Goal: Task Accomplishment & Management: Manage account settings

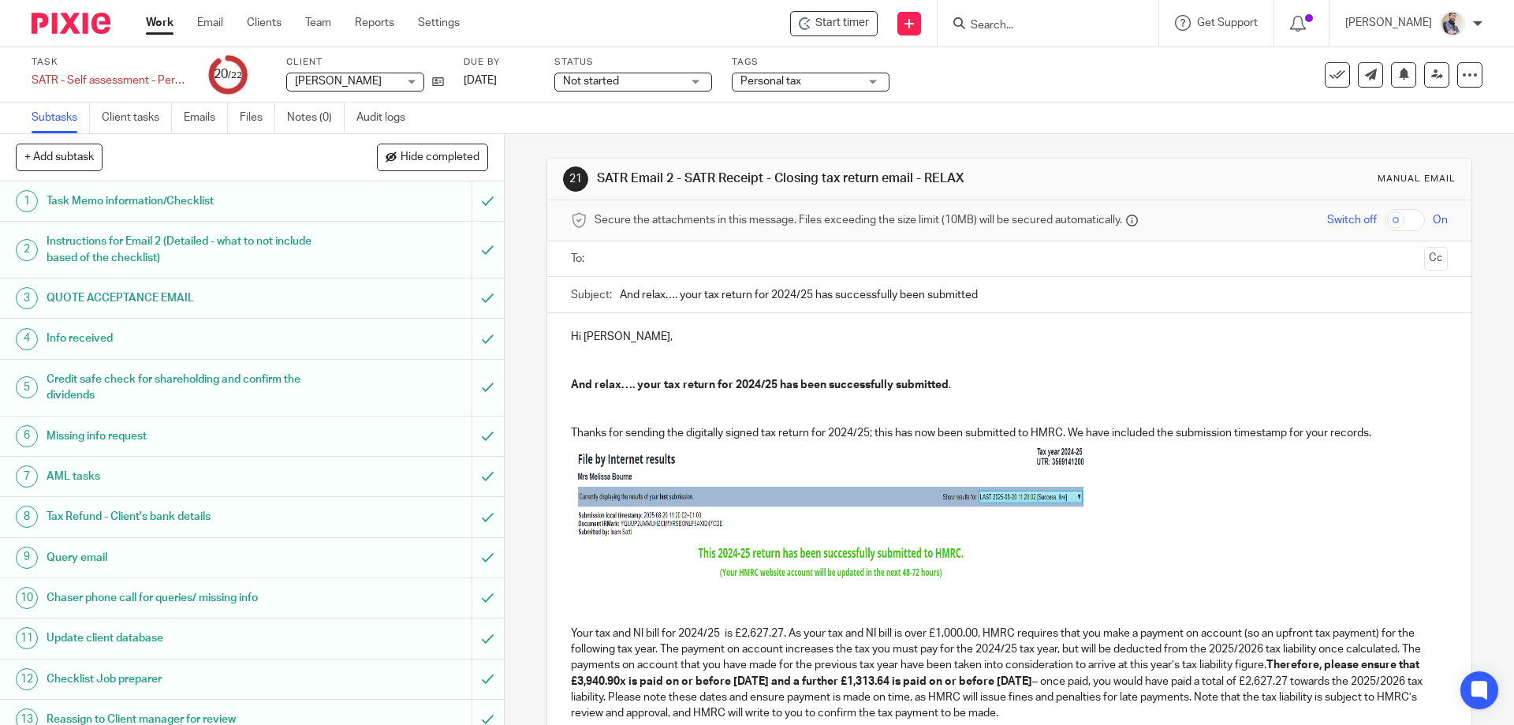
scroll to position [412, 0]
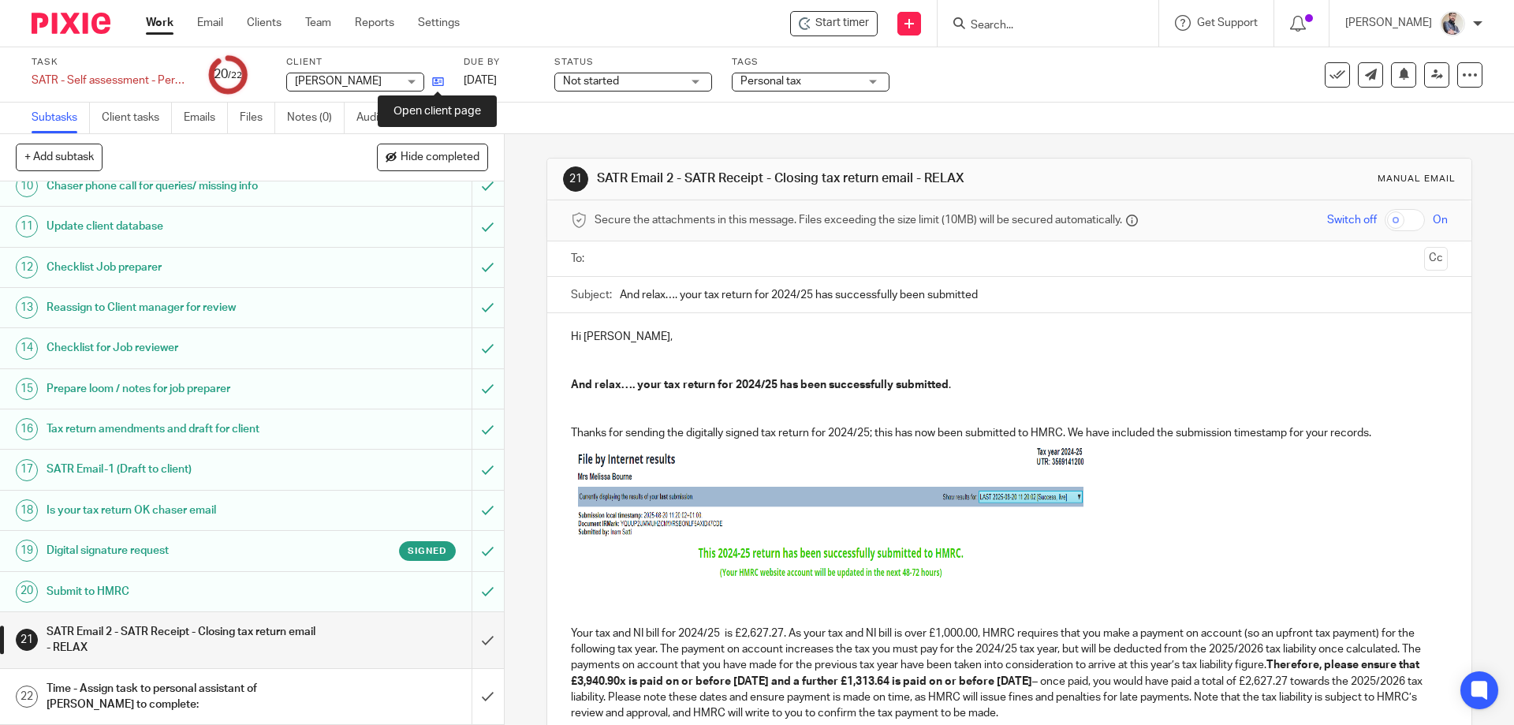
click at [439, 78] on icon at bounding box center [438, 82] width 12 height 12
click at [406, 108] on link "Audit logs" at bounding box center [386, 117] width 61 height 31
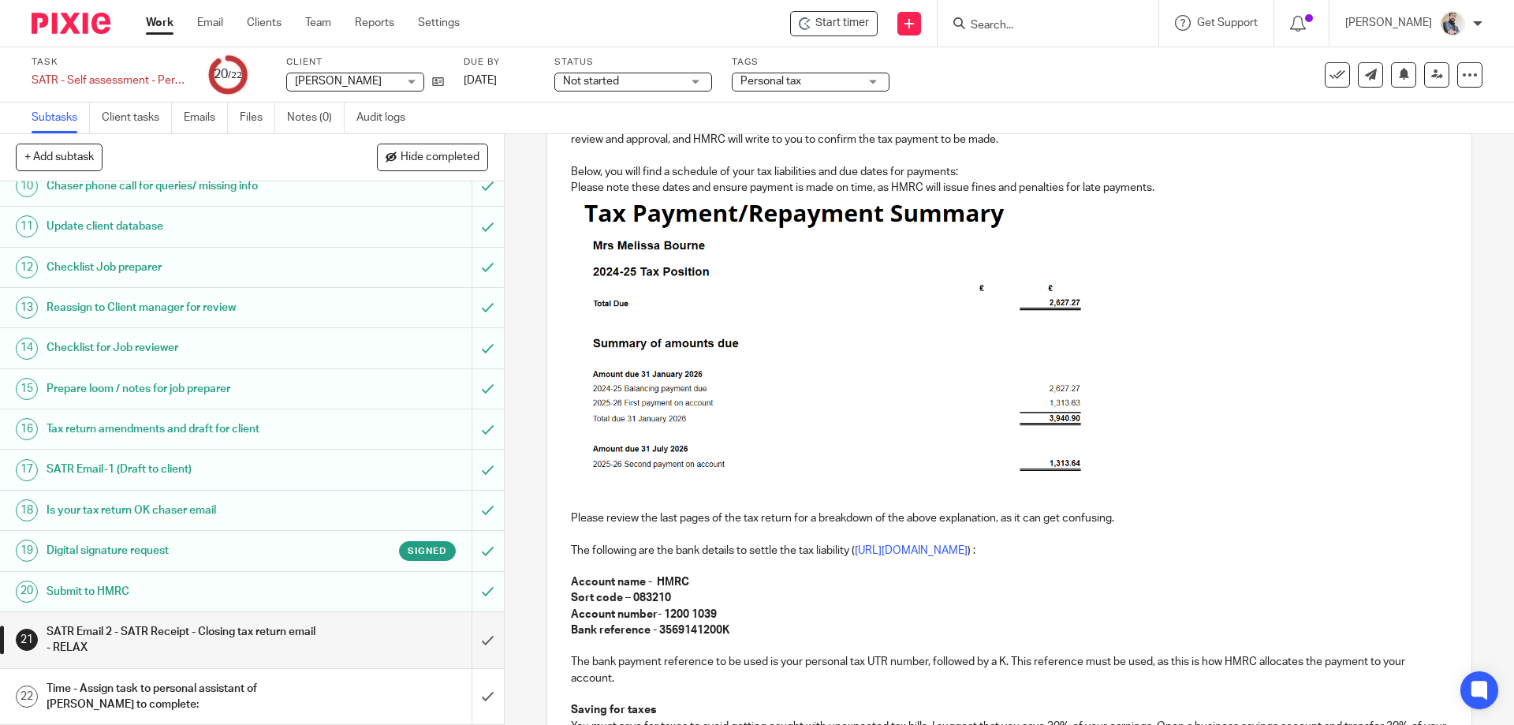
scroll to position [736, 0]
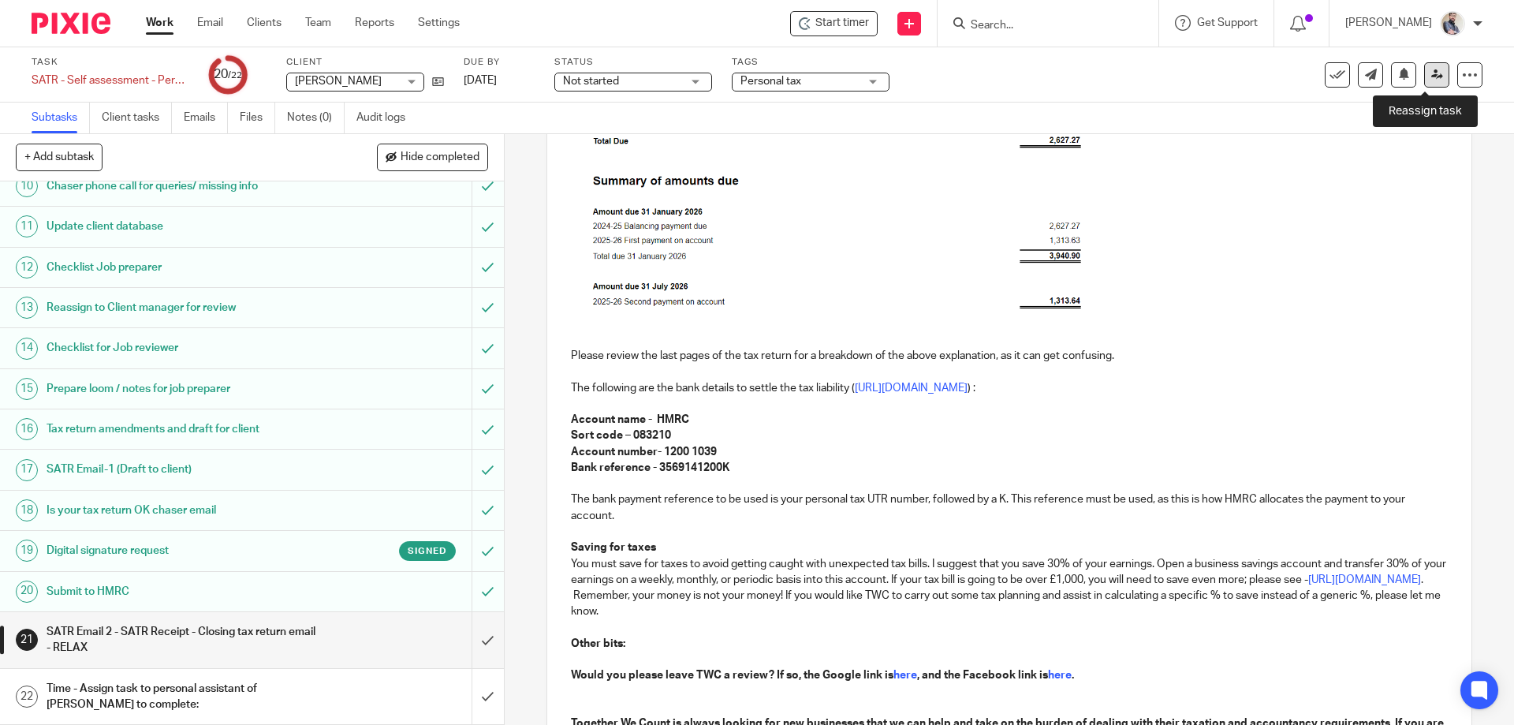
click at [1431, 77] on icon at bounding box center [1437, 75] width 12 height 12
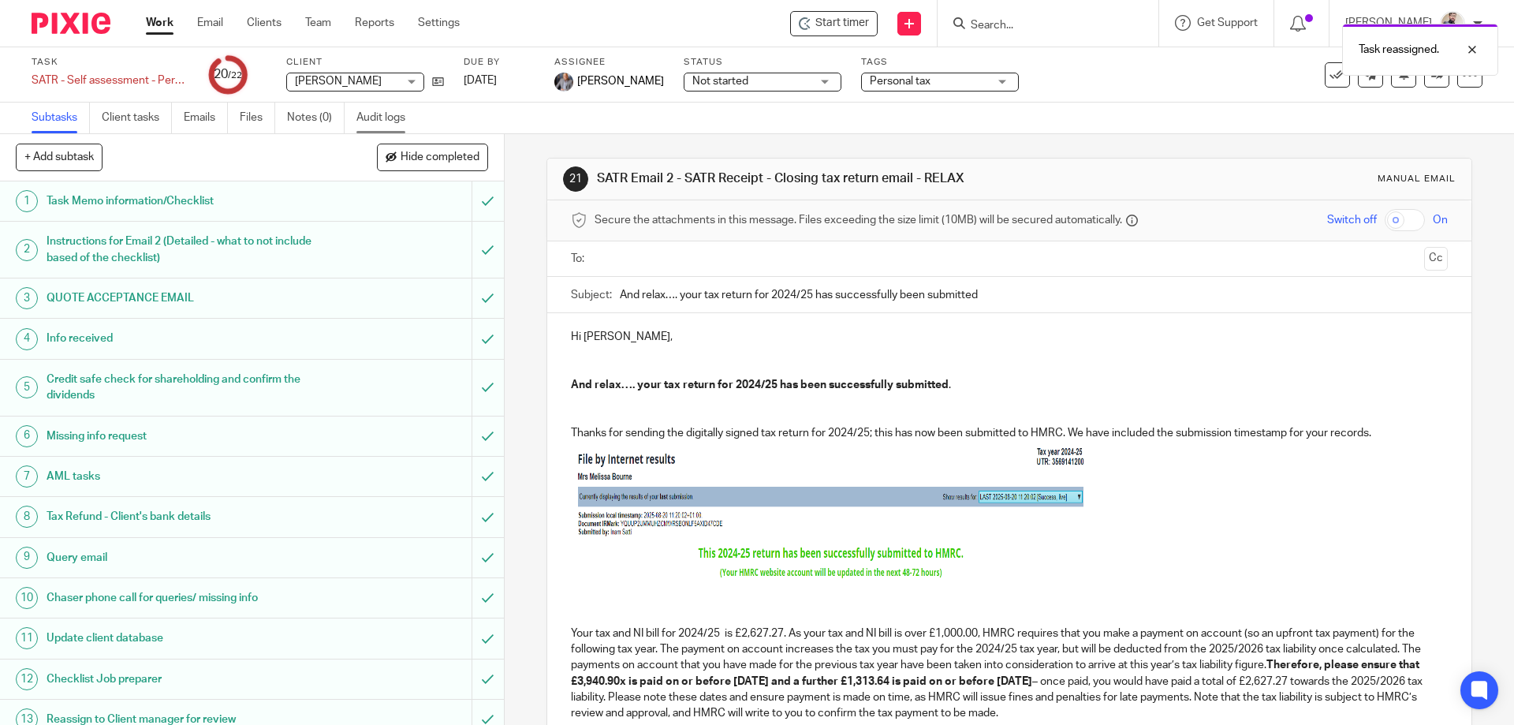
click at [385, 106] on link "Audit logs" at bounding box center [386, 117] width 61 height 31
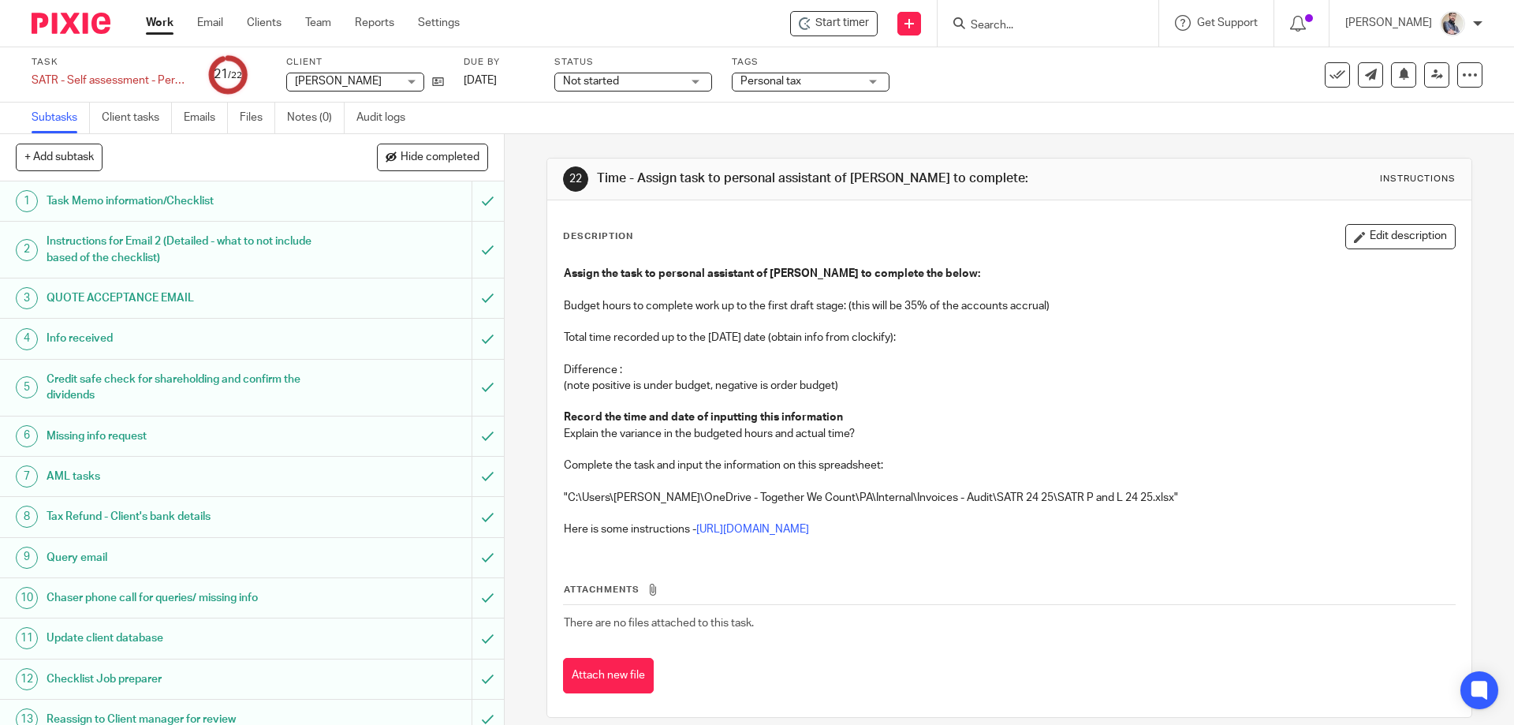
click at [174, 215] on link "1 Task Memo information/Checklist" at bounding box center [235, 200] width 471 height 39
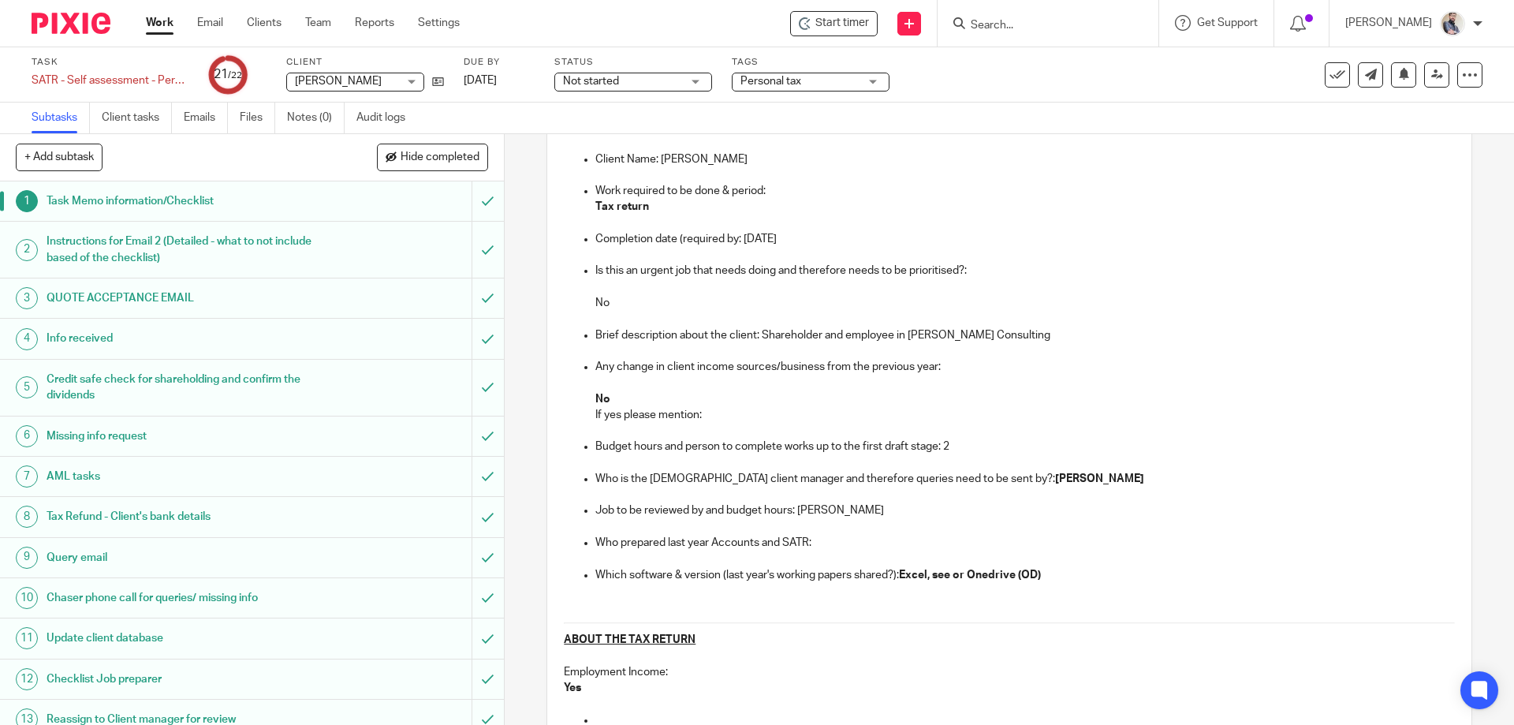
scroll to position [412, 0]
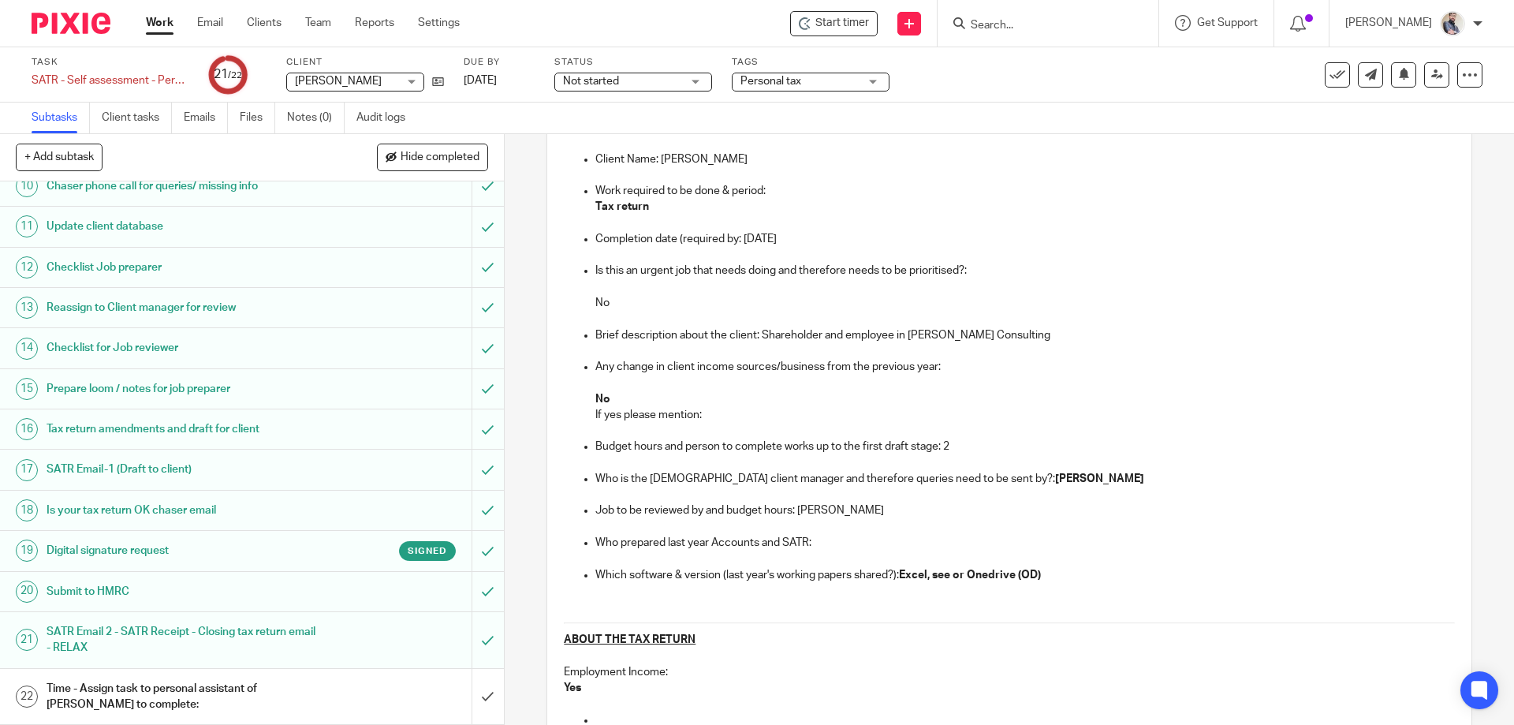
click at [227, 699] on h1 "Time - Assign task to personal assistant of [PERSON_NAME] to complete:" at bounding box center [183, 696] width 273 height 40
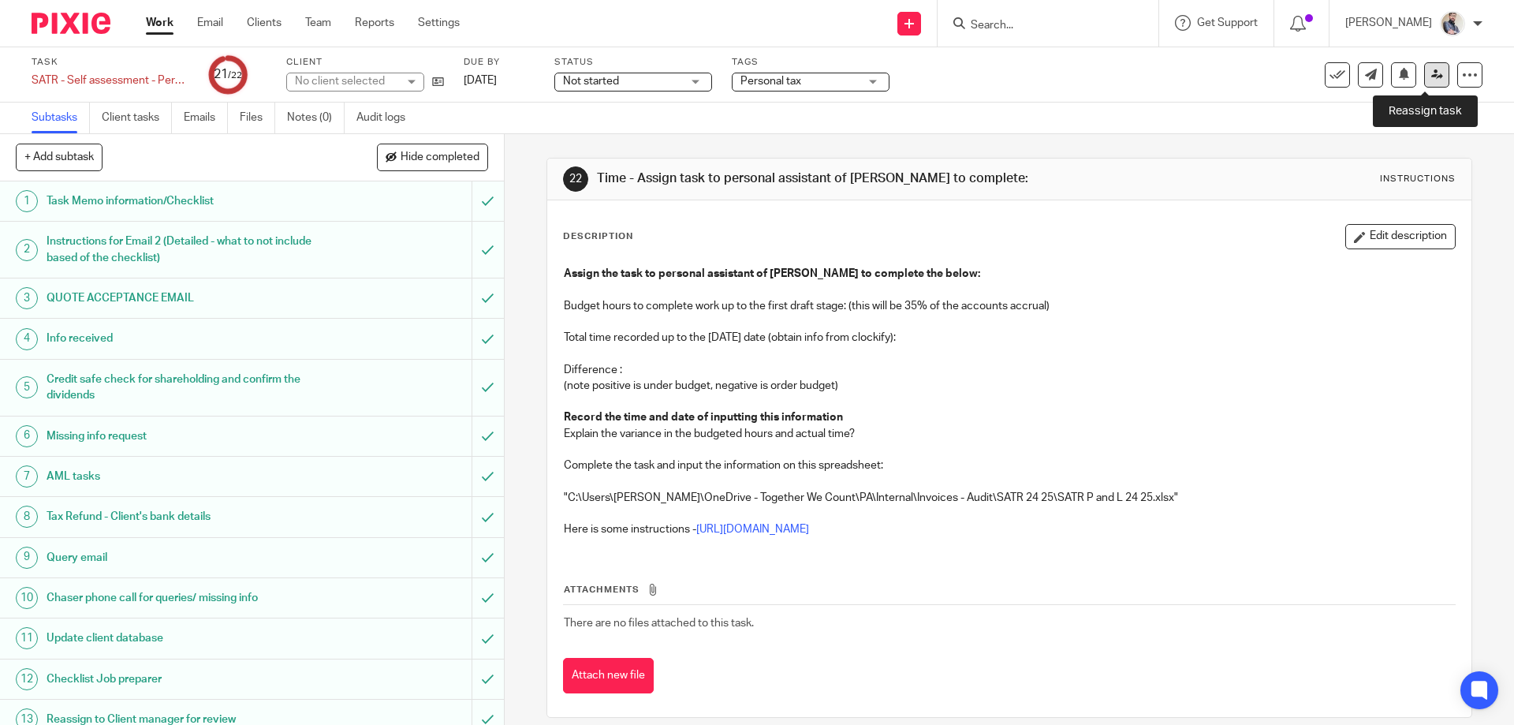
click at [1431, 76] on icon at bounding box center [1437, 75] width 12 height 12
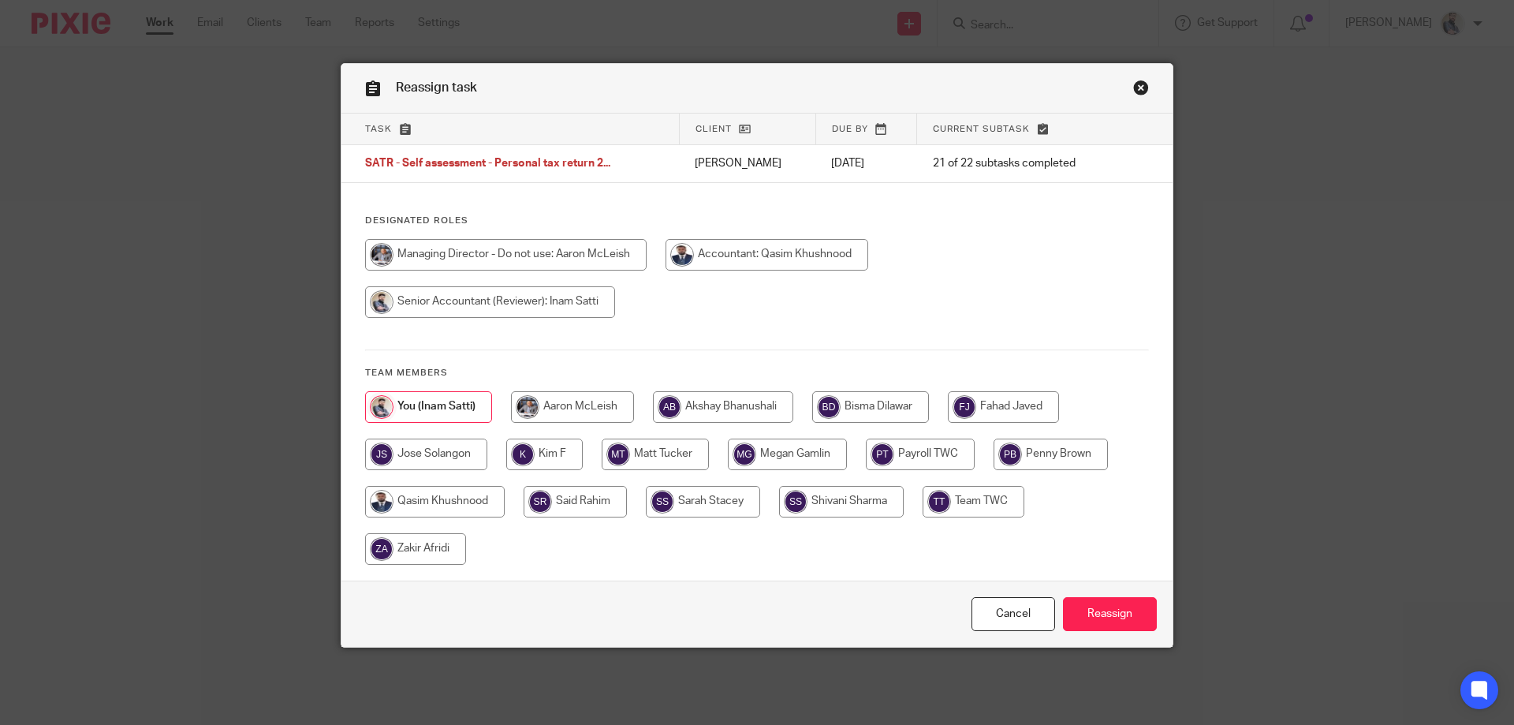
click at [848, 401] on input "radio" at bounding box center [870, 407] width 117 height 32
radio input "true"
click at [1106, 620] on input "Reassign" at bounding box center [1110, 614] width 94 height 34
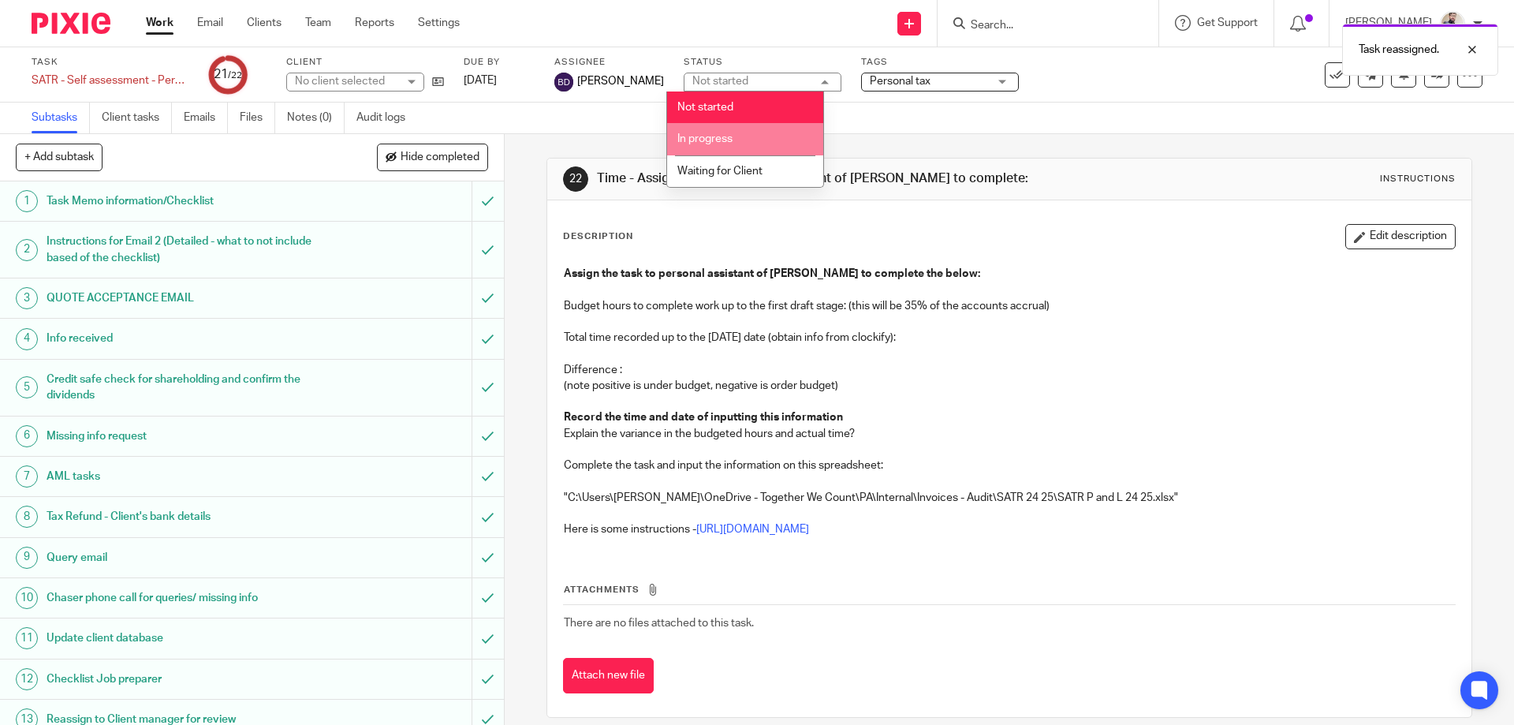
click at [745, 134] on li "In progress" at bounding box center [745, 139] width 156 height 32
